Goal: Information Seeking & Learning: Learn about a topic

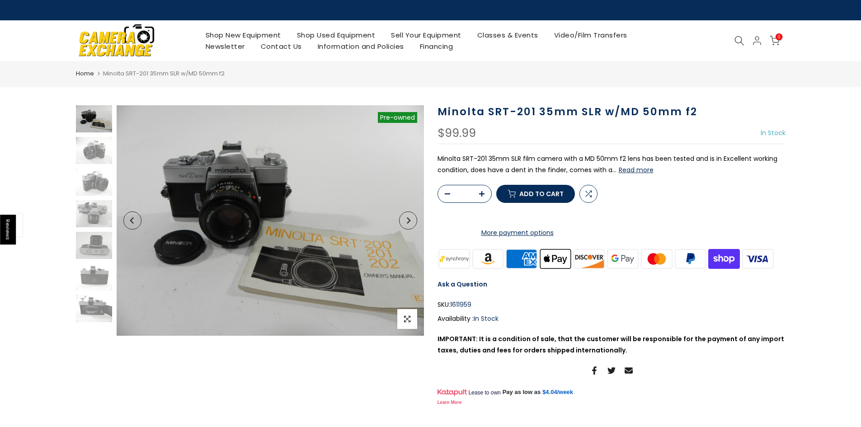
click at [463, 112] on h1 "Minolta SRT-201 35mm SLR w/MD 50mm f2" at bounding box center [612, 111] width 348 height 13
click at [515, 109] on h1 "Minolta SRT-201 35mm SLR w/MD 50mm f2" at bounding box center [612, 111] width 348 height 13
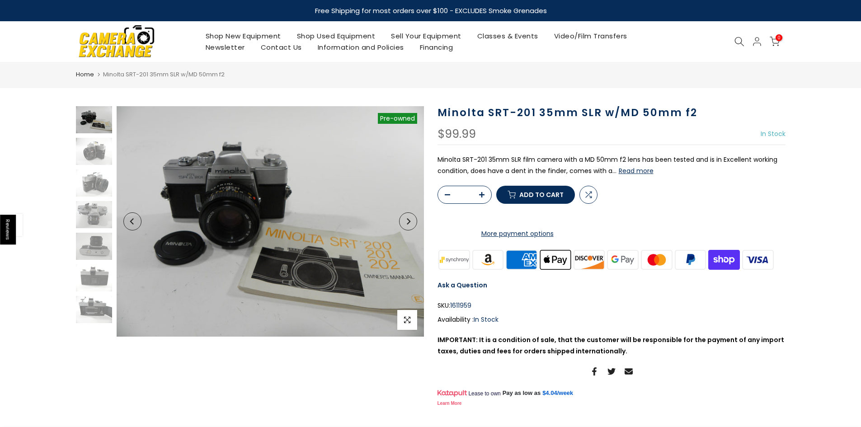
click at [456, 113] on h1 "Minolta SRT-201 35mm SLR w/MD 50mm f2" at bounding box center [612, 112] width 348 height 13
click at [455, 113] on h1 "Minolta SRT-201 35mm SLR w/MD 50mm f2" at bounding box center [612, 112] width 348 height 13
copy h1 "Minolta"
